Goal: Navigation & Orientation: Find specific page/section

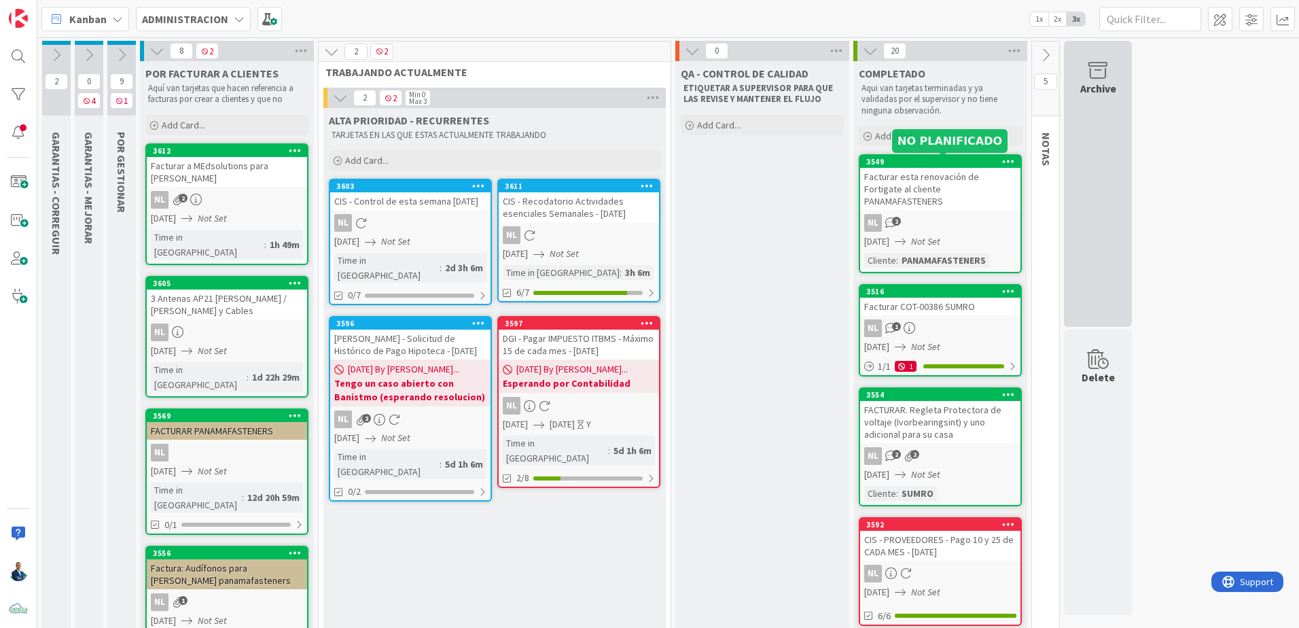
click at [1087, 168] on div "Archive" at bounding box center [1098, 184] width 68 height 286
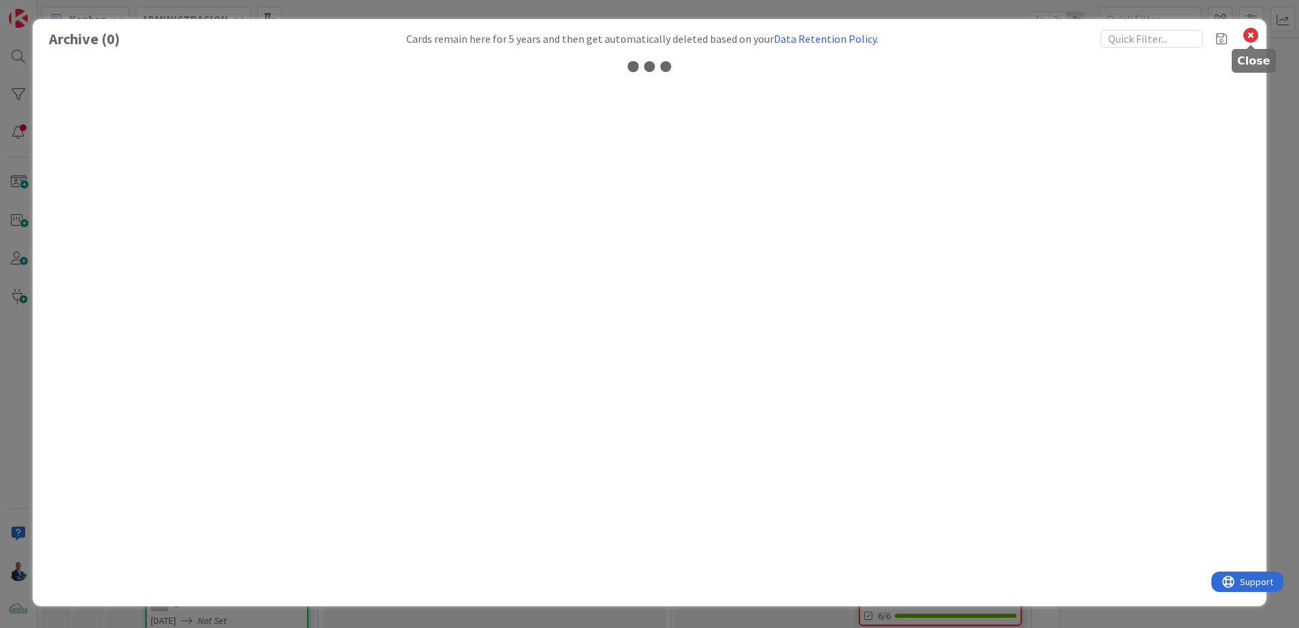
drag, startPoint x: 1263, startPoint y: 27, endPoint x: 1256, endPoint y: 29, distance: 7.1
click at [1259, 29] on div "Archive ( 0 ) Cards remain here for 5 years and then get automatically deleted …" at bounding box center [649, 312] width 1233 height 587
click at [1251, 33] on icon at bounding box center [1251, 35] width 18 height 19
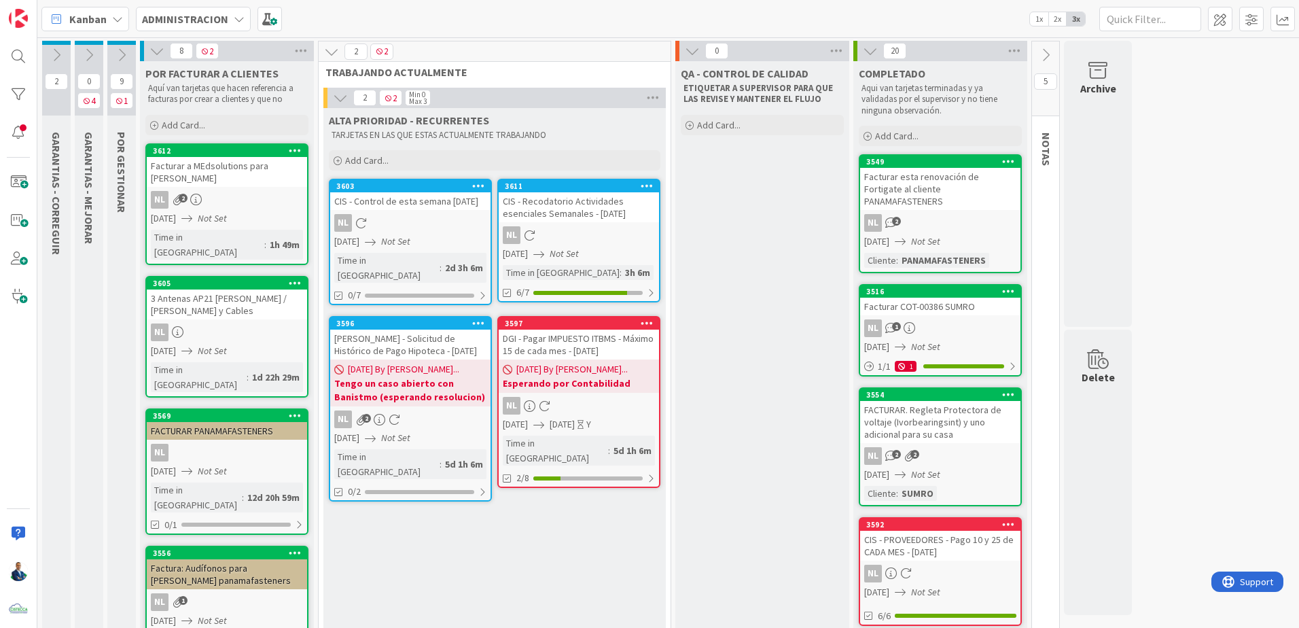
click at [912, 187] on div "Facturar esta renovación de Fortigate al cliente PANAMAFASTENERS" at bounding box center [940, 189] width 160 height 42
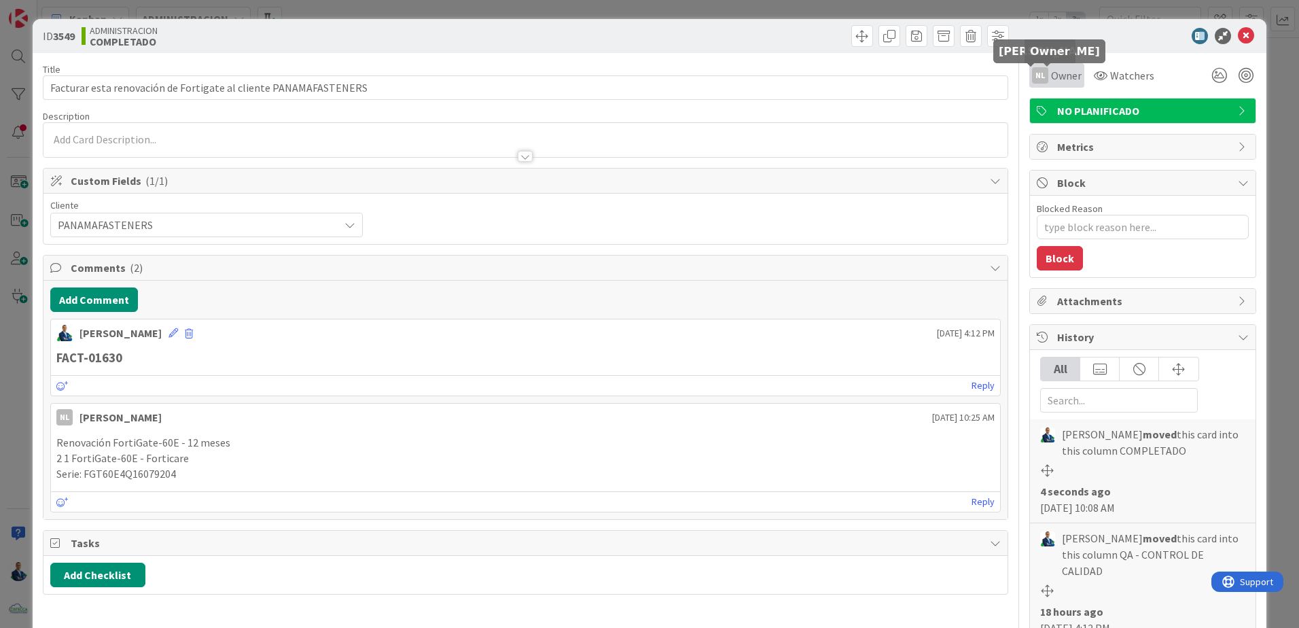
click at [1036, 75] on div "NL" at bounding box center [1040, 75] width 16 height 16
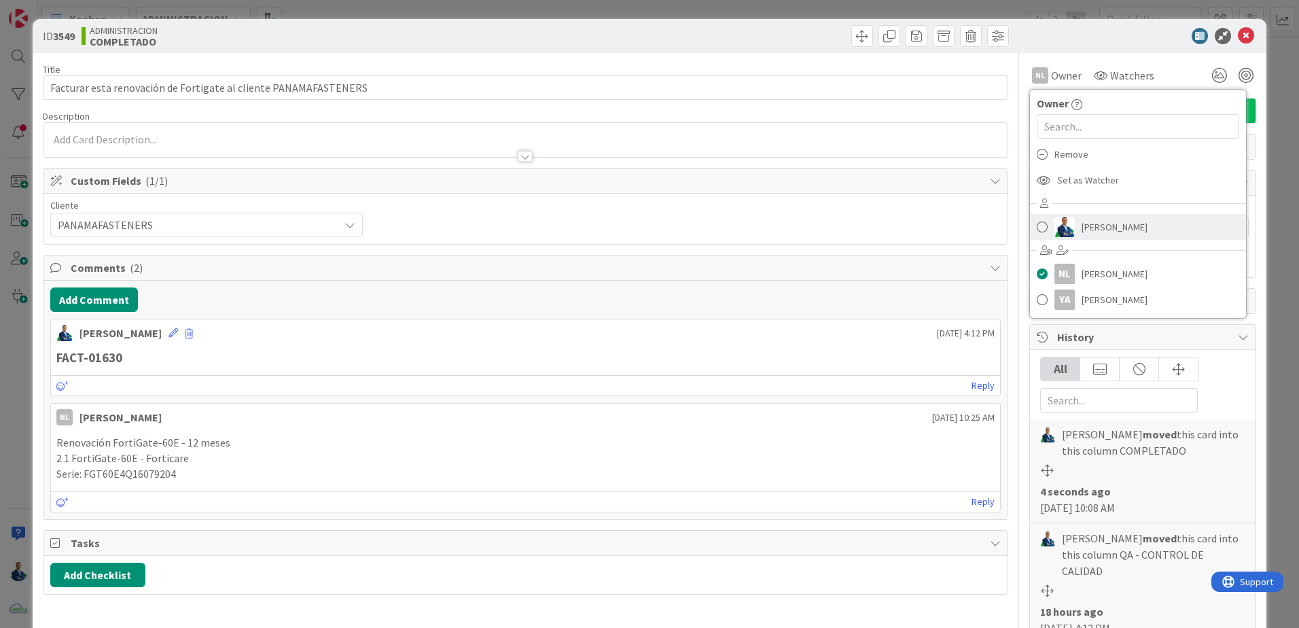
click at [1062, 217] on img at bounding box center [1064, 227] width 20 height 20
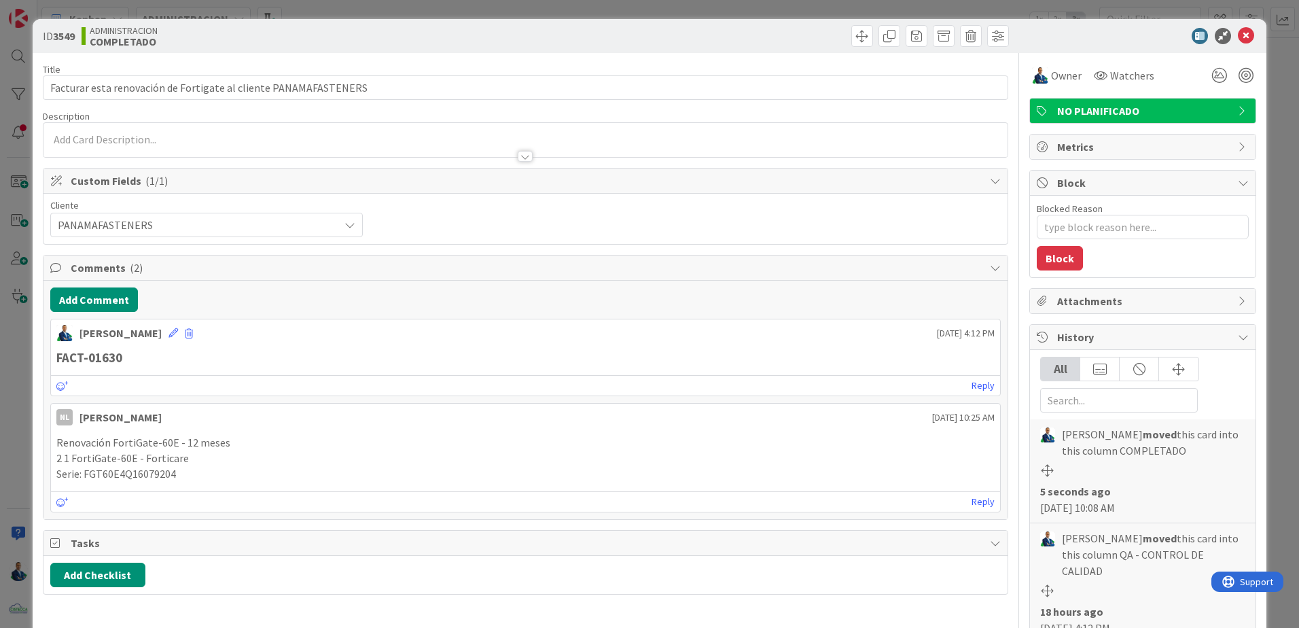
click at [1265, 200] on div "ID 3549 ADMINISTRACION COMPLETADO Title 65 / 128 Facturar esta renovación de Fo…" at bounding box center [649, 314] width 1299 height 628
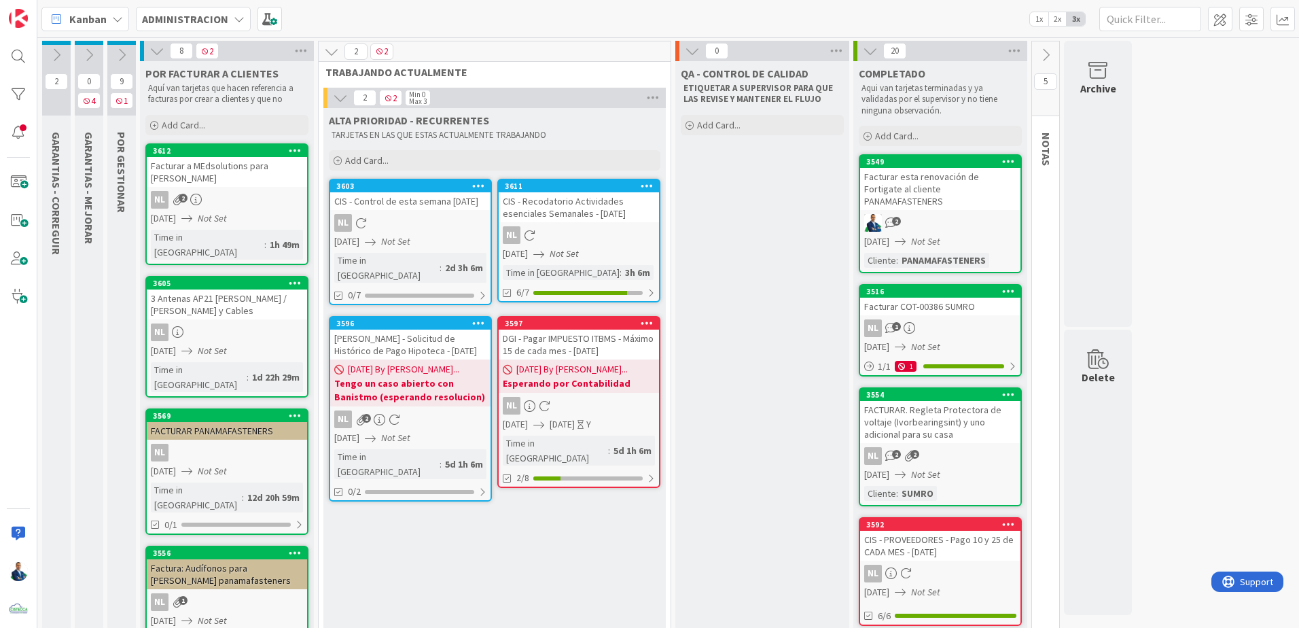
click at [925, 287] on div "3516" at bounding box center [943, 292] width 154 height 10
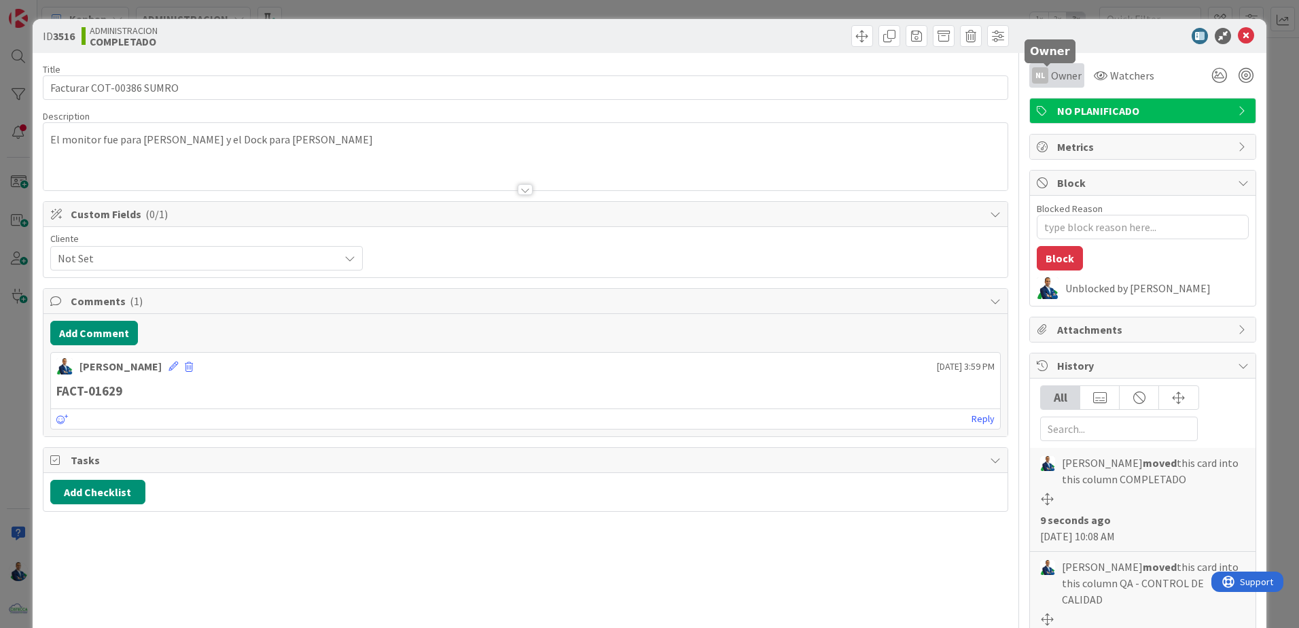
click at [1051, 79] on span "Owner" at bounding box center [1066, 75] width 31 height 16
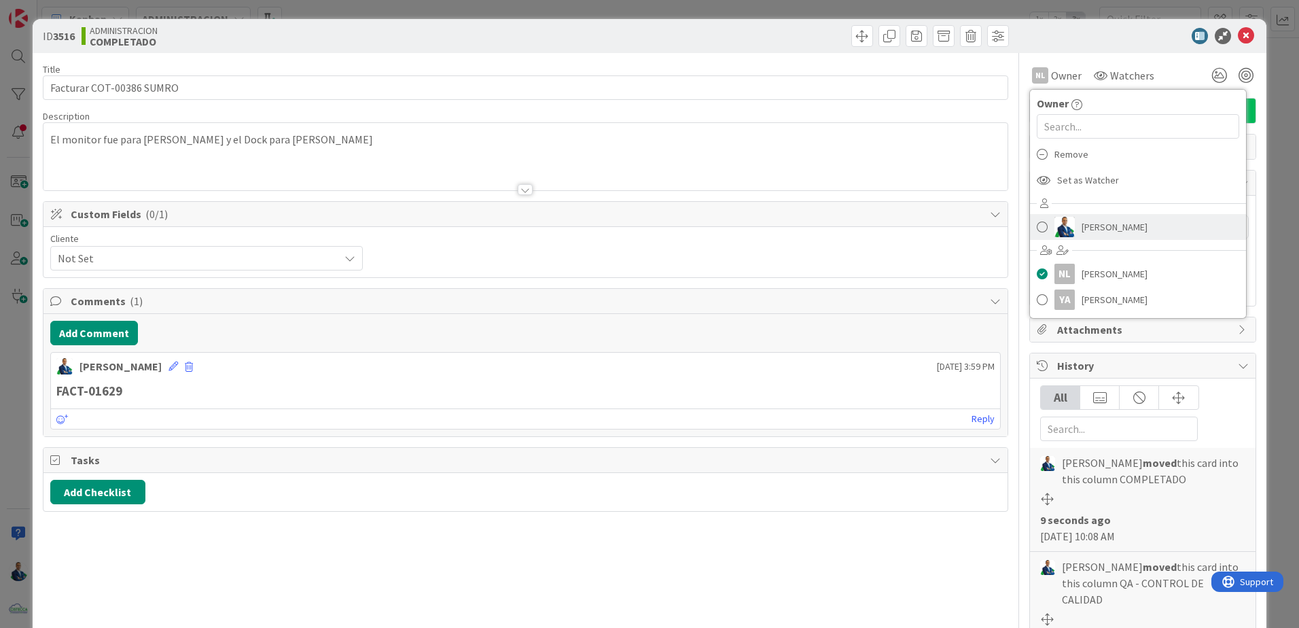
click at [1057, 224] on img at bounding box center [1064, 227] width 20 height 20
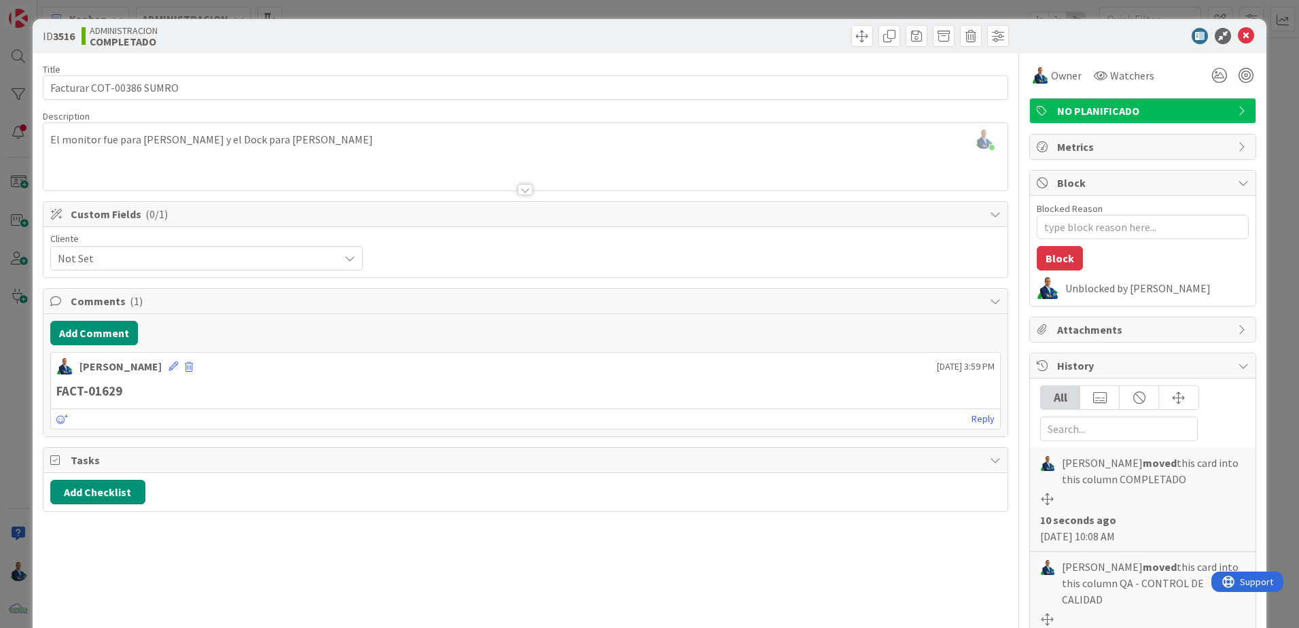
click at [1267, 191] on div "ID 3516 ADMINISTRACION COMPLETADO Title 24 / 128 Facturar COT-00386 SUMRO Descr…" at bounding box center [649, 314] width 1299 height 628
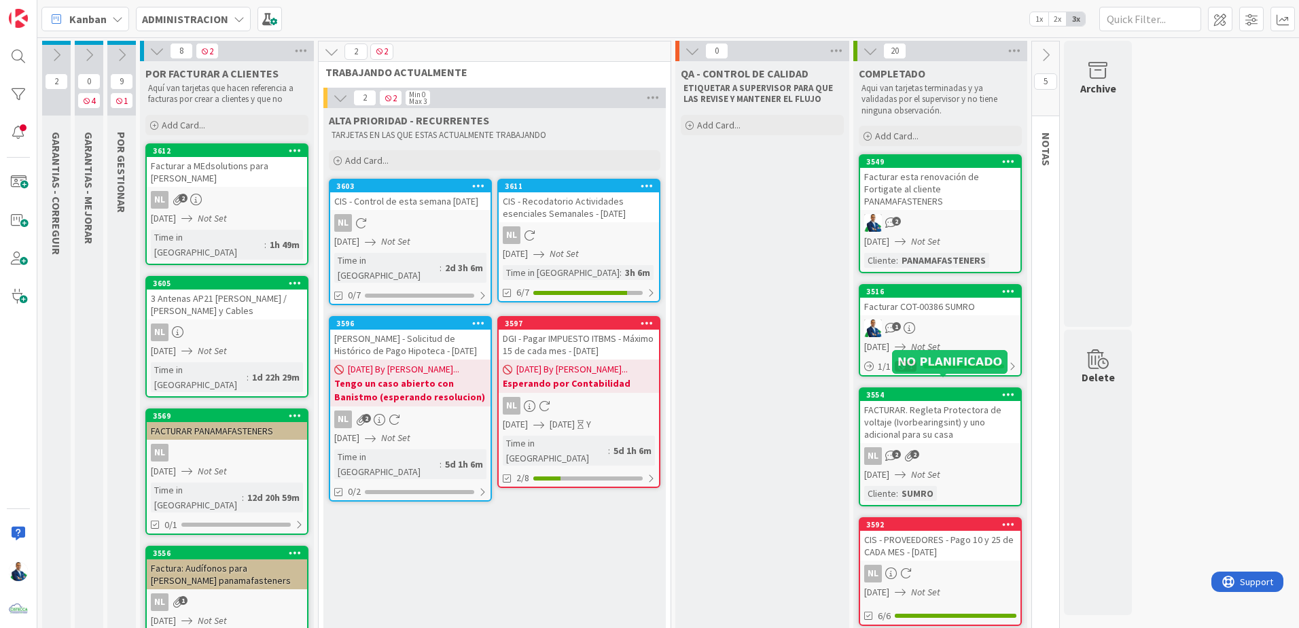
click at [908, 390] on div "3554" at bounding box center [943, 395] width 154 height 10
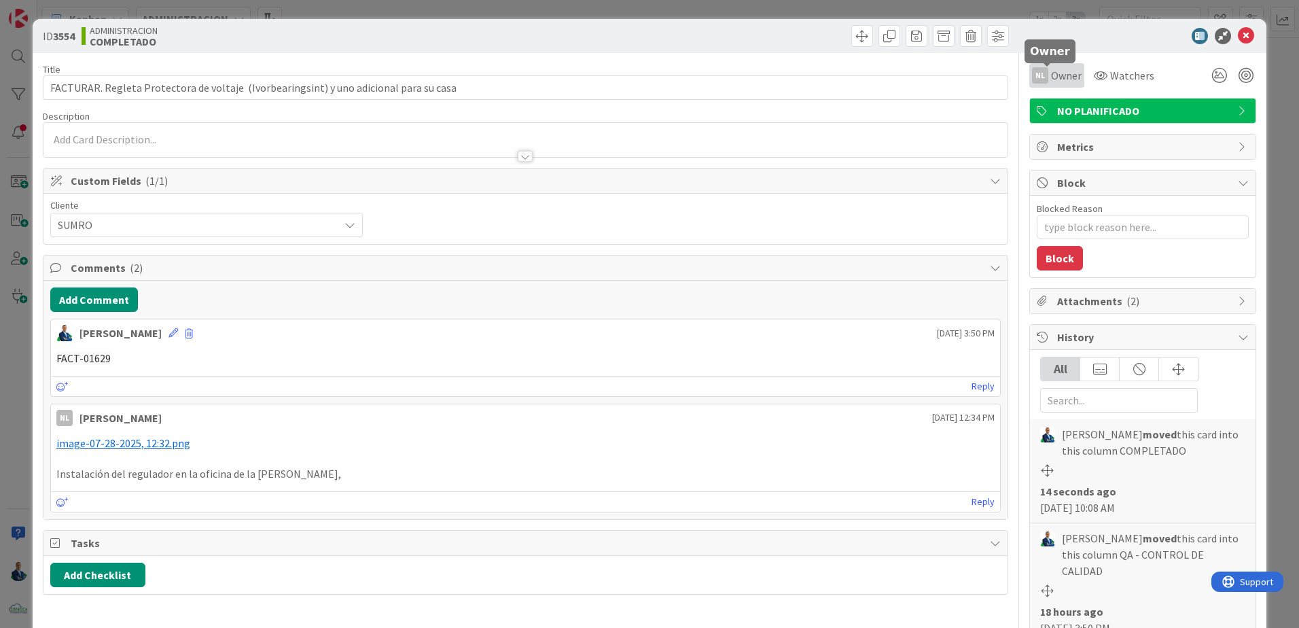
click at [1066, 77] on span "Owner" at bounding box center [1066, 75] width 31 height 16
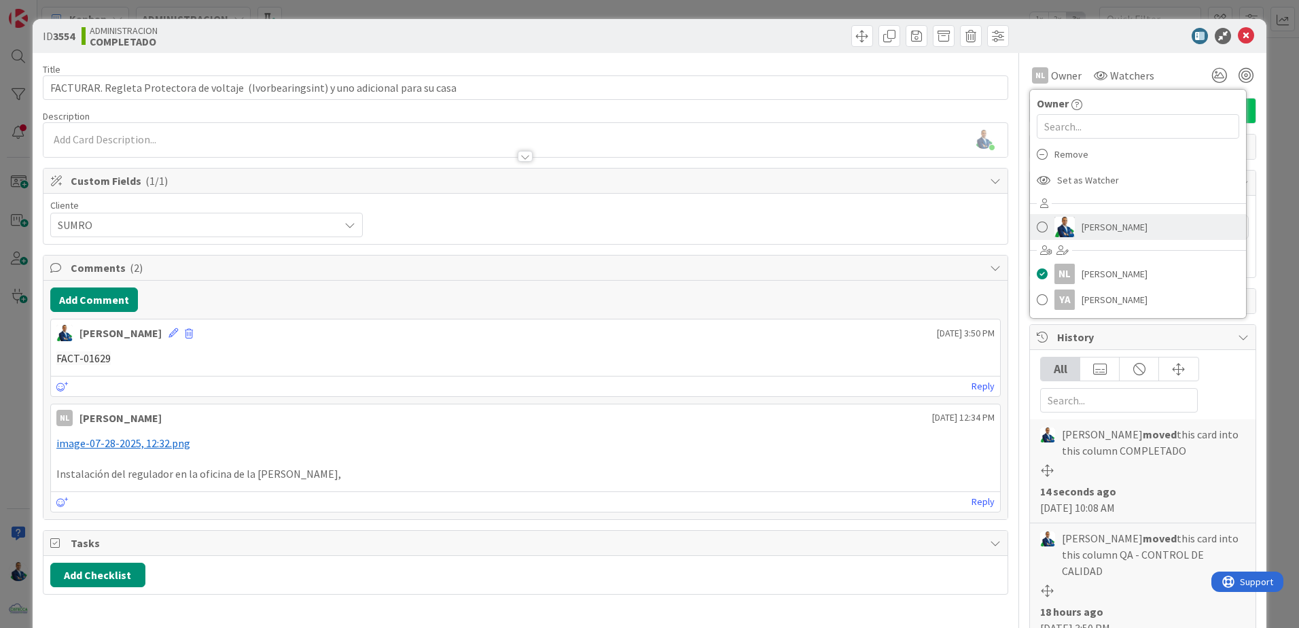
click at [1064, 225] on img at bounding box center [1064, 227] width 20 height 20
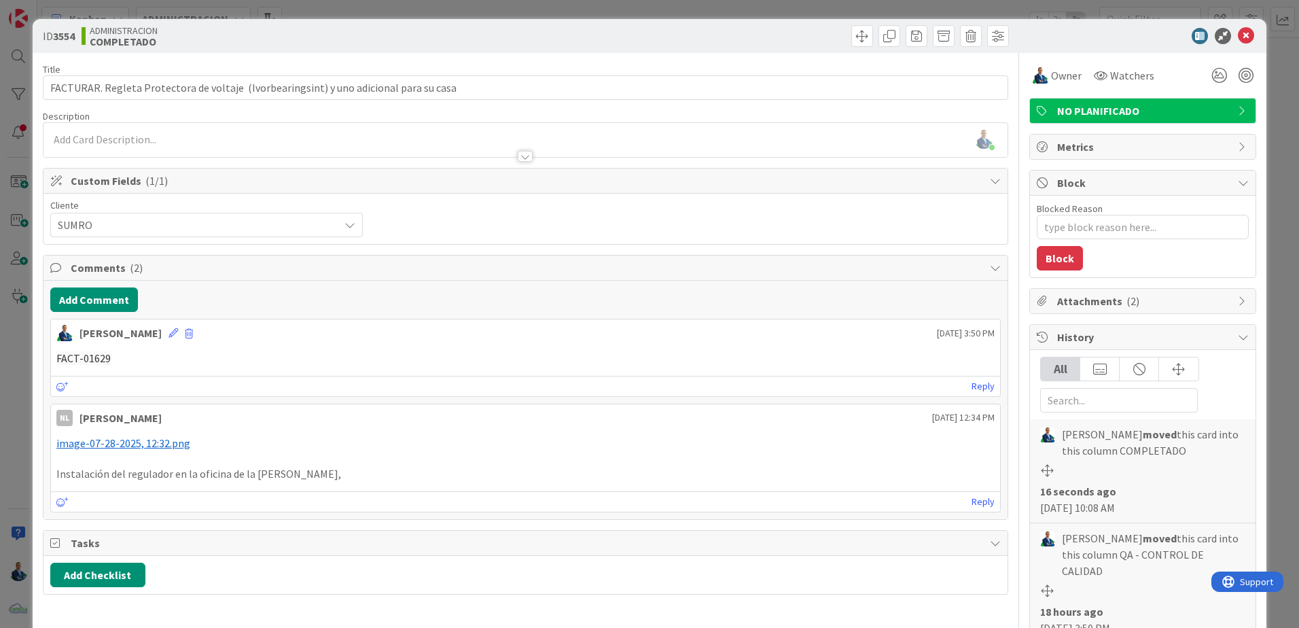
click at [1263, 214] on div "ID 3554 ADMINISTRACION COMPLETADO Title 87 / 128 FACTURAR. Regleta Protectora d…" at bounding box center [649, 314] width 1299 height 628
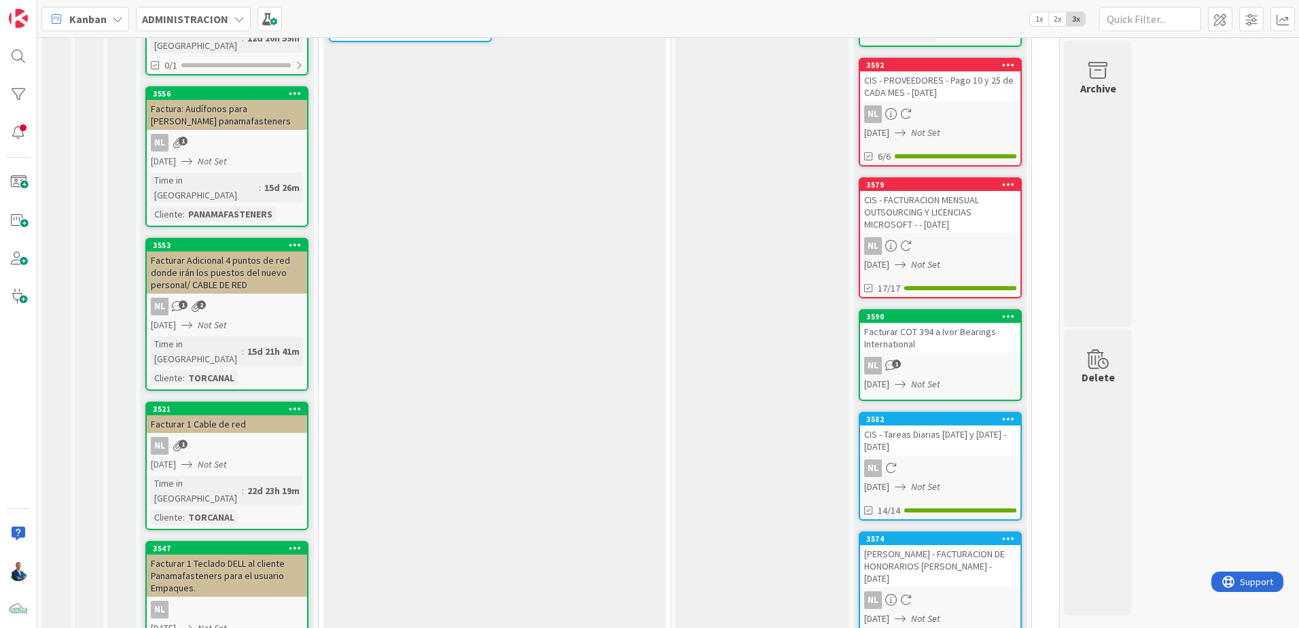
scroll to position [475, 0]
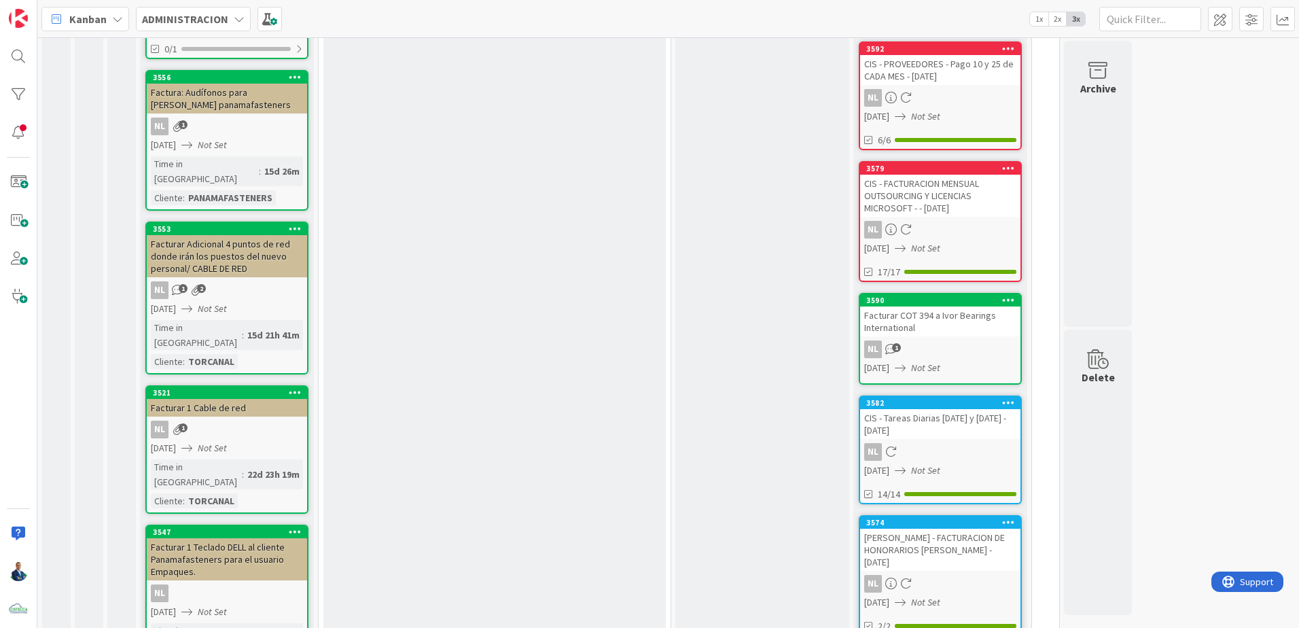
click at [946, 295] on div "3590" at bounding box center [943, 300] width 154 height 10
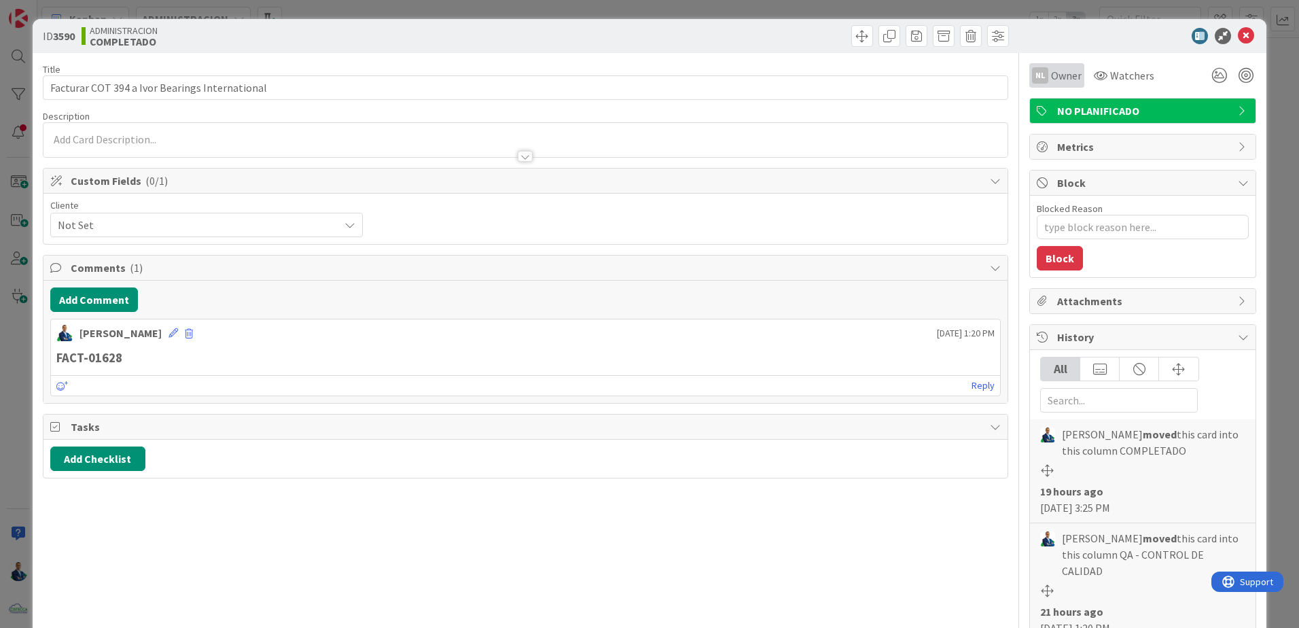
click at [1068, 87] on div "NL Owner" at bounding box center [1056, 75] width 55 height 24
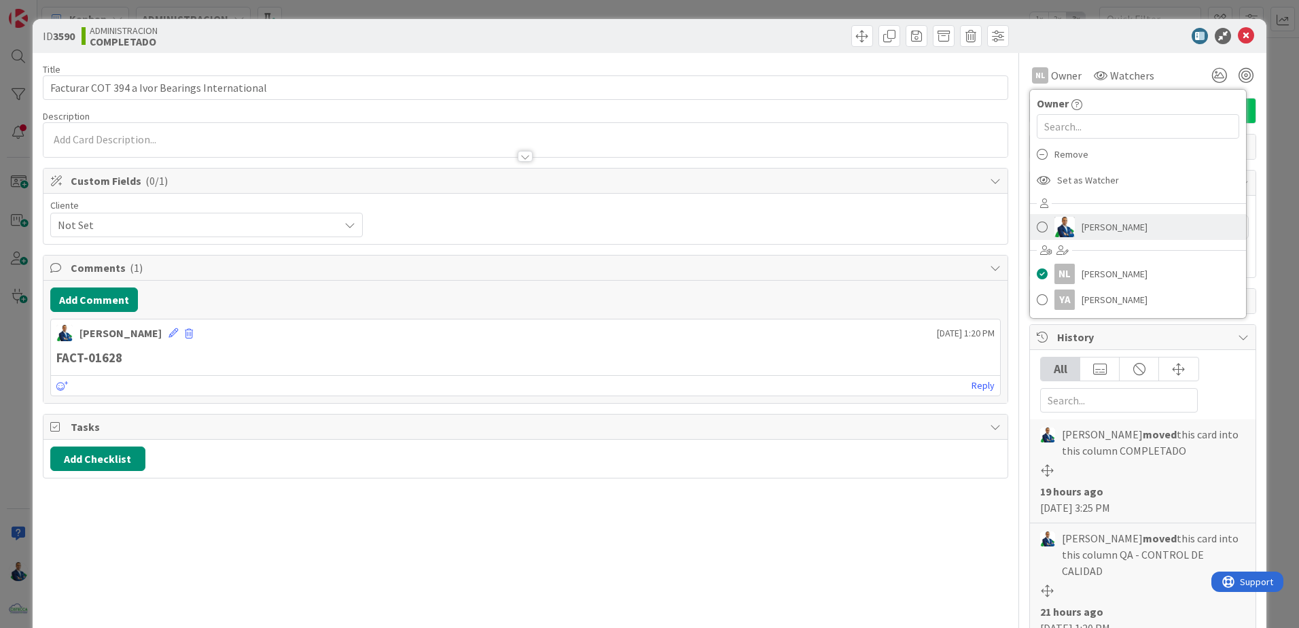
click at [1059, 224] on img at bounding box center [1064, 227] width 20 height 20
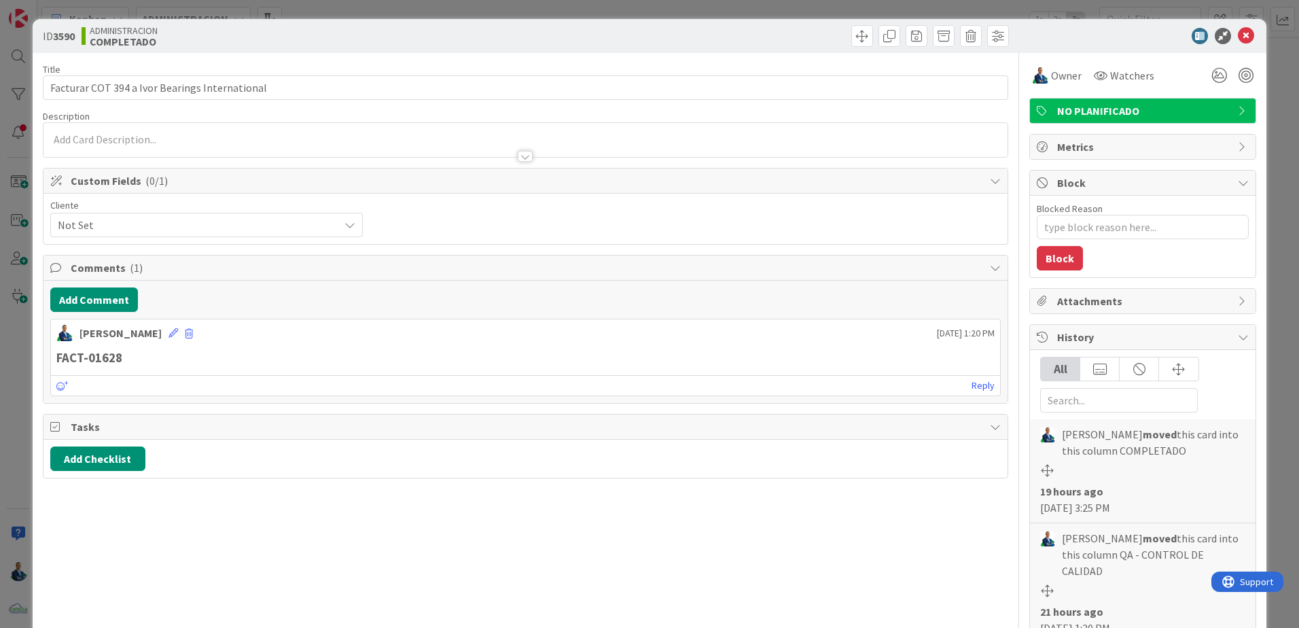
type textarea "x"
click at [1262, 217] on div "ID 3590 ADMINISTRACION COMPLETADO Title 46 / 128 Facturar COT 394 a [PERSON_NAM…" at bounding box center [649, 314] width 1299 height 628
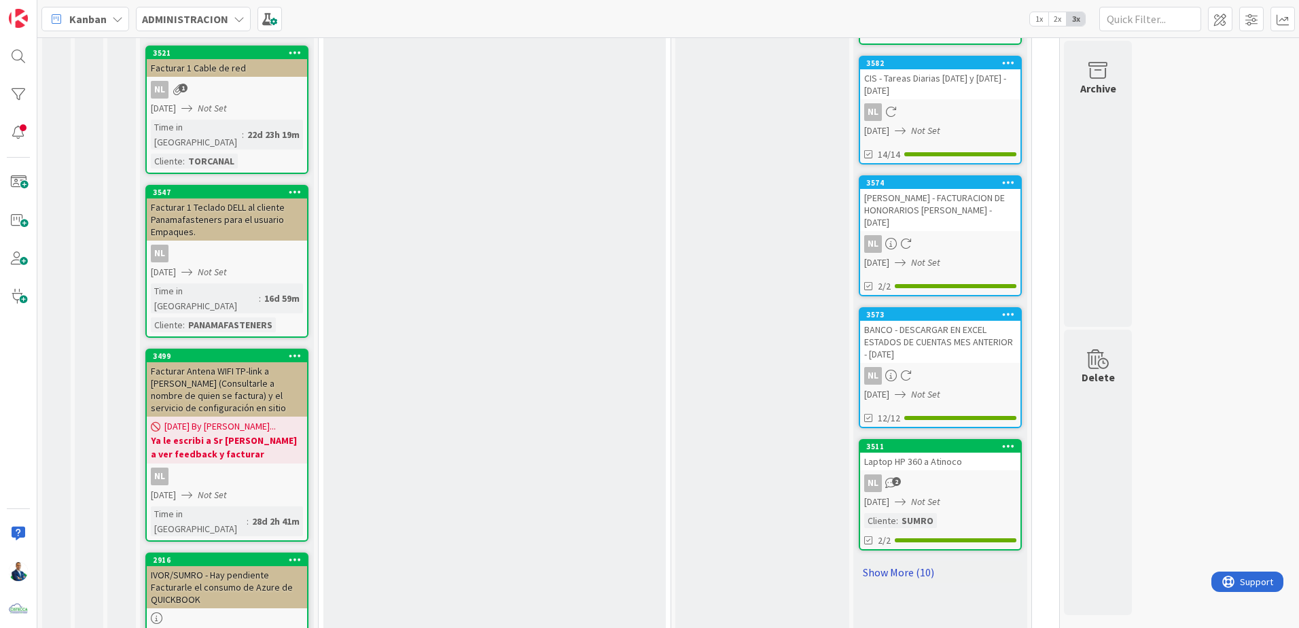
click at [895, 561] on link "Show More (10)" at bounding box center [939, 572] width 163 height 22
